Goal: Answer question/provide support: Share knowledge or assist other users

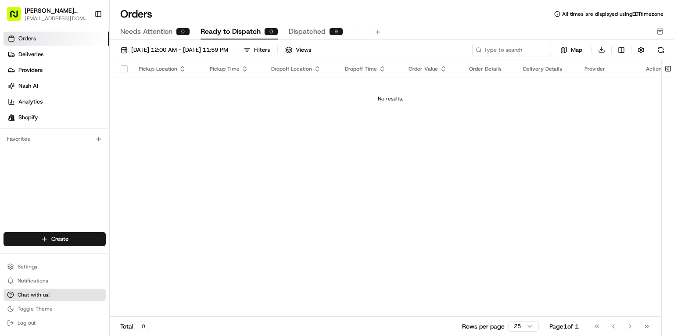
click at [35, 293] on span "Chat with us!" at bounding box center [34, 295] width 32 height 7
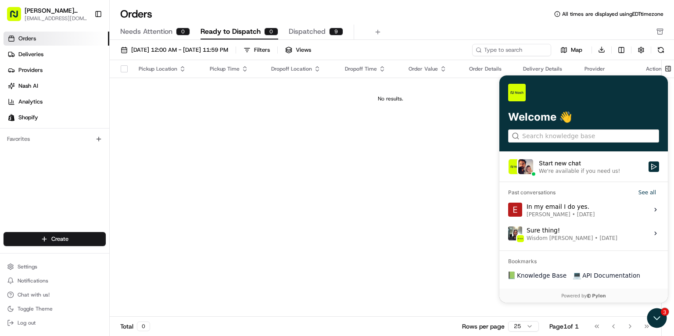
click at [554, 208] on div "In my email I do yes. [PERSON_NAME] • [DATE]" at bounding box center [561, 209] width 68 height 17
click at [508, 209] on button "View issue" at bounding box center [508, 209] width 0 height 0
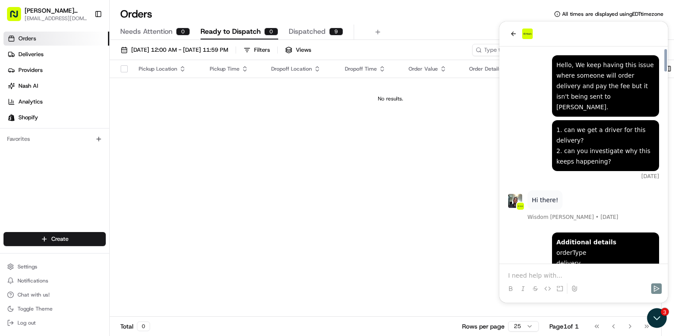
scroll to position [1841, 0]
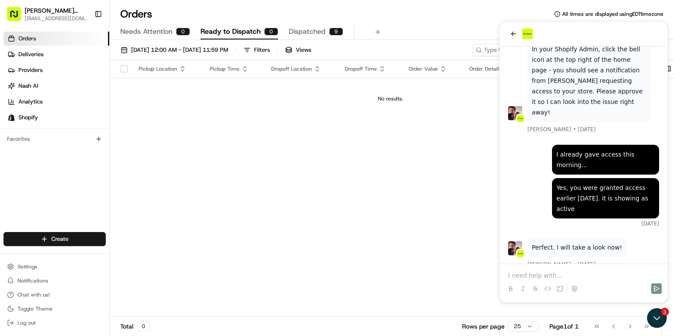
click at [532, 277] on p at bounding box center [583, 275] width 151 height 9
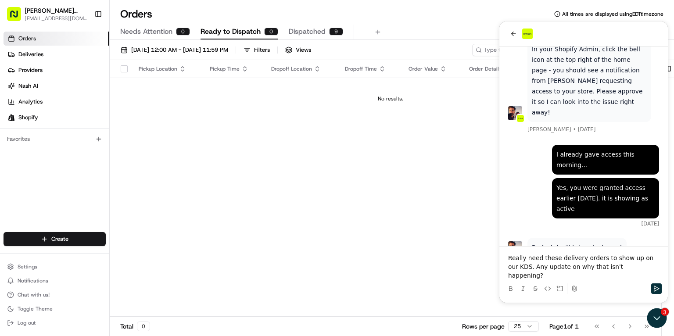
scroll to position [1911, 0]
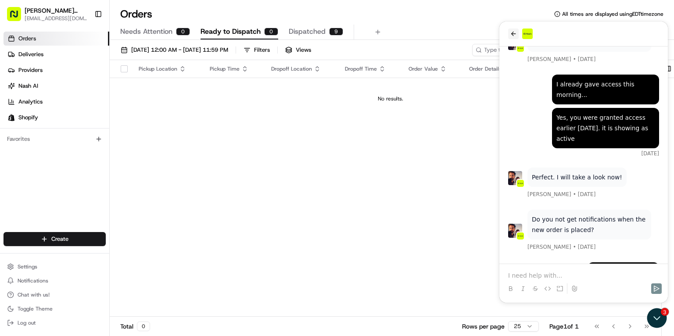
click at [515, 32] on icon "back" at bounding box center [513, 33] width 7 height 7
